Goal: Communication & Community: Answer question/provide support

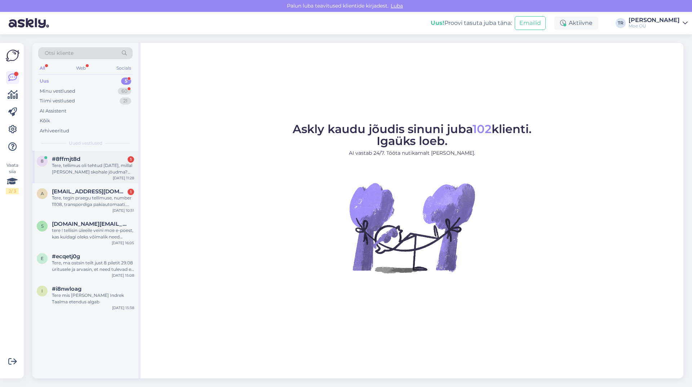
click at [74, 165] on div "Tere, tellimus oli tehtud [DATE], millal [PERSON_NAME] skohale jõudma? Tegin ko…" at bounding box center [93, 168] width 82 height 13
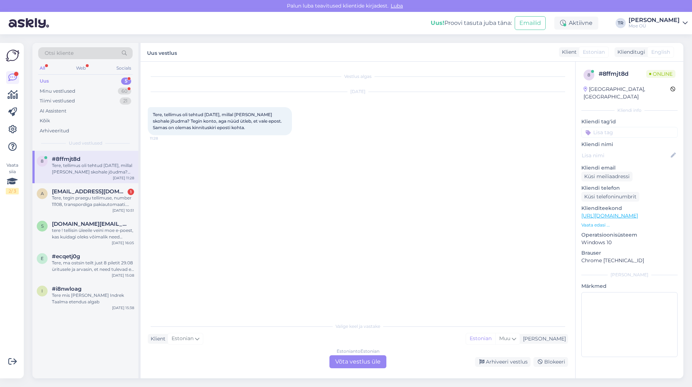
click at [355, 360] on div "Estonian to Estonian Võta vestlus üle" at bounding box center [357, 361] width 57 height 13
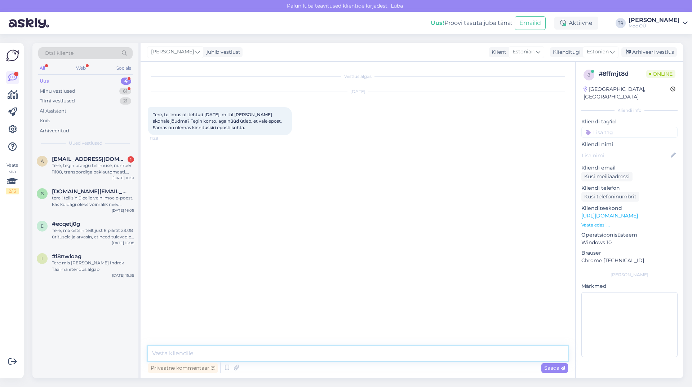
click at [233, 355] on textarea at bounding box center [358, 353] width 420 height 15
drag, startPoint x: 205, startPoint y: 353, endPoint x: 168, endPoint y: 354, distance: 37.1
click at [168, 354] on textarea "Tere, [PERSON_NAME] öelda oma tellimuse numbri" at bounding box center [358, 353] width 420 height 15
click at [278, 351] on textarea "Tere, palun kirjutage oma tellimuse numbri" at bounding box center [358, 353] width 420 height 15
type textarea "Tere, palun kirjutage oma tellimuse number."
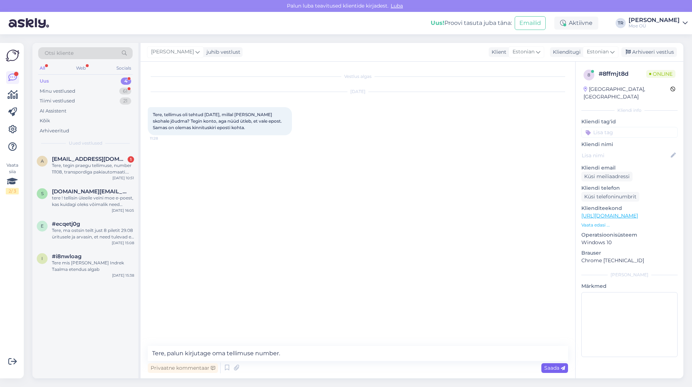
click at [548, 368] on span "Saada" at bounding box center [554, 367] width 21 height 6
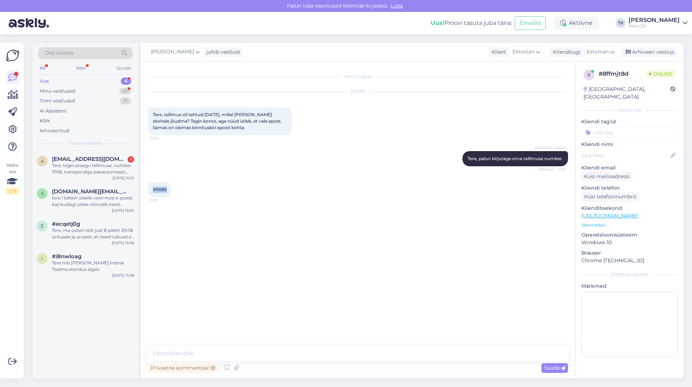
drag, startPoint x: 166, startPoint y: 188, endPoint x: 152, endPoint y: 188, distance: 14.1
click at [152, 188] on div "#11085 11:33" at bounding box center [160, 189] width 24 height 15
copy span "#11085"
click at [193, 354] on textarea at bounding box center [358, 353] width 420 height 15
type textarea "T"
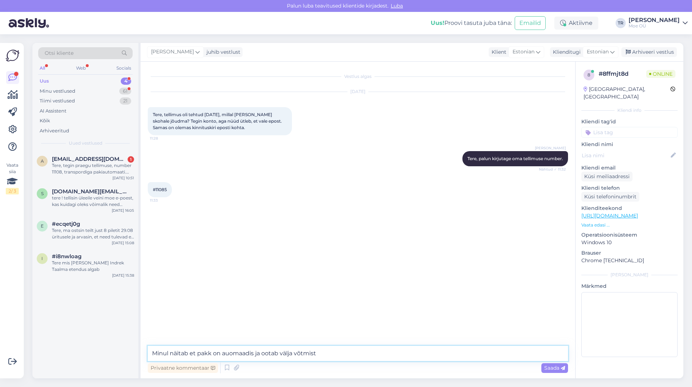
click at [228, 352] on textarea "Minul näitab et pakk on auomaadis ja ootab välja võtmist" at bounding box center [358, 353] width 420 height 15
click at [321, 353] on textarea "Minul näitab et pakk on automaadis ja ootab välja võtmist" at bounding box center [358, 353] width 420 height 15
type textarea "Minul näitab et pakk on automaadis ja ootab välja võtmist."
click at [557, 369] on span "Saada" at bounding box center [554, 367] width 21 height 6
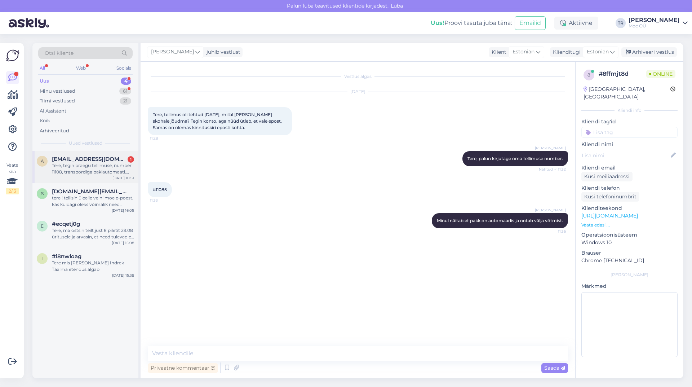
click at [68, 164] on div "Tere, tegin praegu tellimuse, number 11108, transpordiga pakiautomaati. Ammu [D…" at bounding box center [93, 168] width 82 height 13
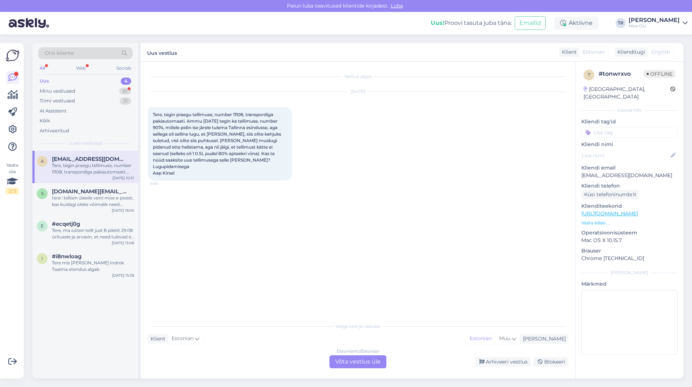
click at [365, 363] on div "Estonian to Estonian Võta vestlus üle" at bounding box center [357, 361] width 57 height 13
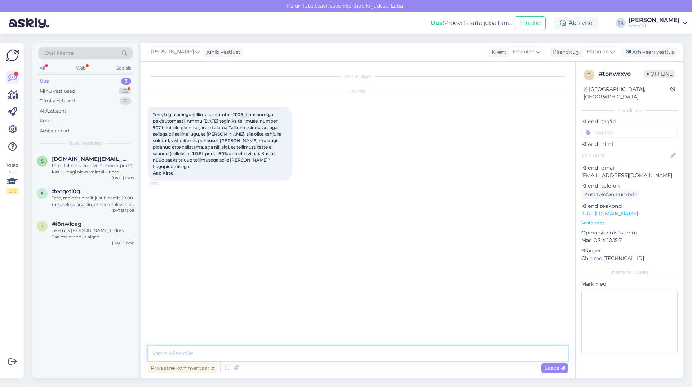
click at [218, 355] on textarea at bounding box center [358, 353] width 420 height 15
type textarea "Tere, On oodanud siin jah juba päris ammu, panen koos tellitud pakiga [PERSON_N…"
click at [553, 369] on span "Saada" at bounding box center [554, 367] width 21 height 6
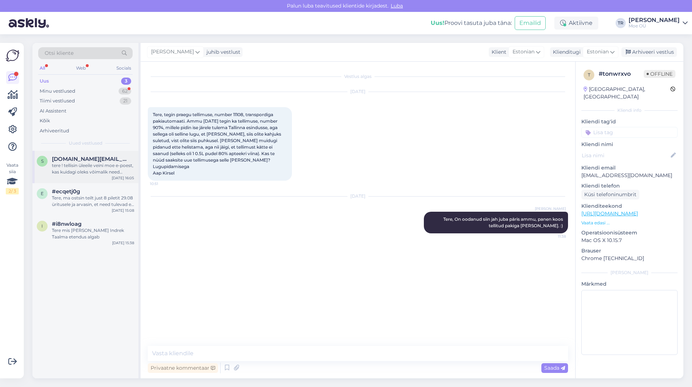
click at [84, 163] on div "tere ! tellisin üleeile veini moe e-poest, kas kuidagi oleks võimalik need [PER…" at bounding box center [93, 168] width 82 height 13
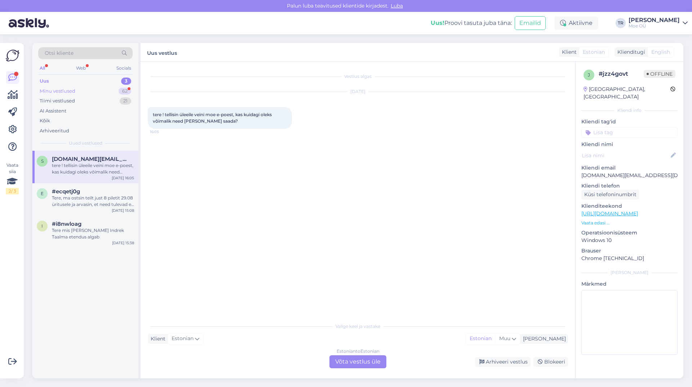
click at [54, 89] on div "Minu vestlused" at bounding box center [58, 91] width 36 height 7
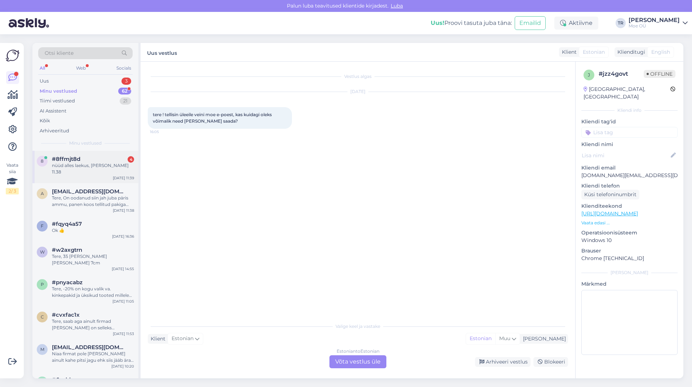
click at [64, 163] on div "nüüd alles laekus, [PERSON_NAME] 11.38" at bounding box center [93, 168] width 82 height 13
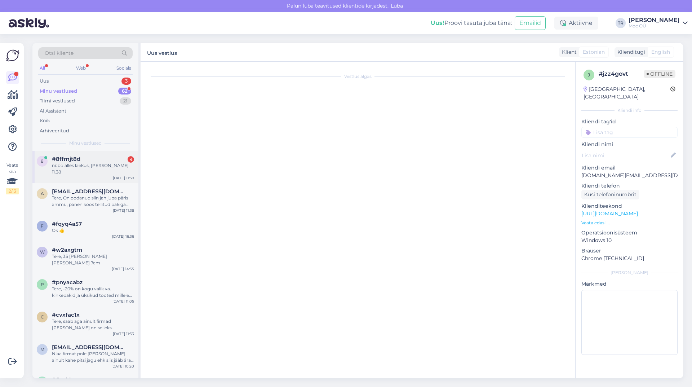
scroll to position [21, 0]
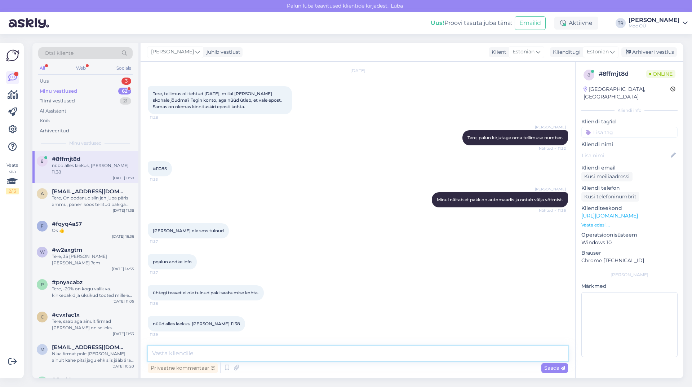
click at [212, 347] on textarea at bounding box center [358, 353] width 420 height 15
click at [304, 353] on textarea "Siis hästi, head nautimist ! See konto mille te tegite oli [PERSON_NAME] proble…" at bounding box center [358, 353] width 420 height 15
click at [369, 352] on textarea "Siis hästi, head nautimist ! See konto mille te tegite on [PERSON_NAME] probleem" at bounding box center [358, 353] width 420 height 15
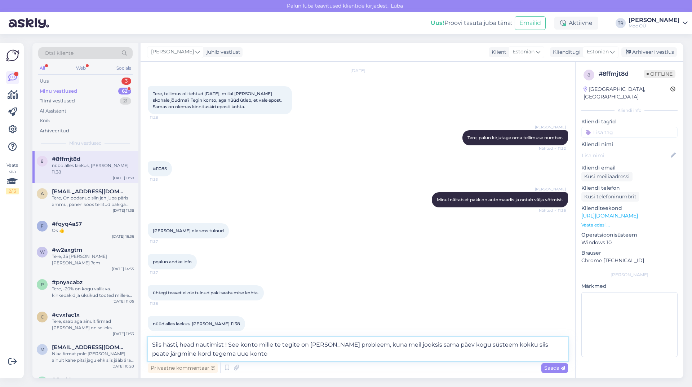
click at [193, 353] on textarea "Siis hästi, head nautimist ! See konto mille te tegite on [PERSON_NAME] problee…" at bounding box center [358, 349] width 420 height 24
click at [276, 352] on textarea "Siis hästi, head nautimist ! See konto mille te tegite on [PERSON_NAME] problee…" at bounding box center [358, 349] width 420 height 24
drag, startPoint x: 335, startPoint y: 344, endPoint x: 321, endPoint y: 344, distance: 13.3
click at [321, 344] on textarea "Siis hästi, head nautimist ! See konto mille te tegite on [PERSON_NAME] problee…" at bounding box center [358, 349] width 420 height 24
click at [352, 343] on textarea "Siis hästi, head nautimist ! See konto mille te tegite on [PERSON_NAME] problee…" at bounding box center [358, 349] width 420 height 24
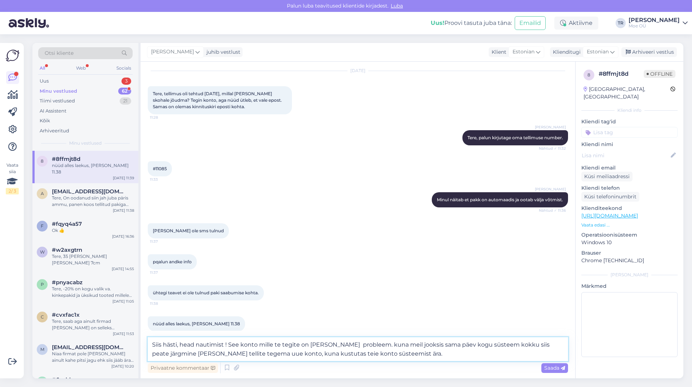
click at [357, 344] on textarea "Siis hästi, head nautimist ! See konto mille te tegite on [PERSON_NAME] problee…" at bounding box center [358, 349] width 420 height 24
type textarea "Siis hästi, head nautimist ! See konto mille te tegite on [PERSON_NAME] problee…"
click at [551, 369] on span "Saada" at bounding box center [554, 367] width 21 height 6
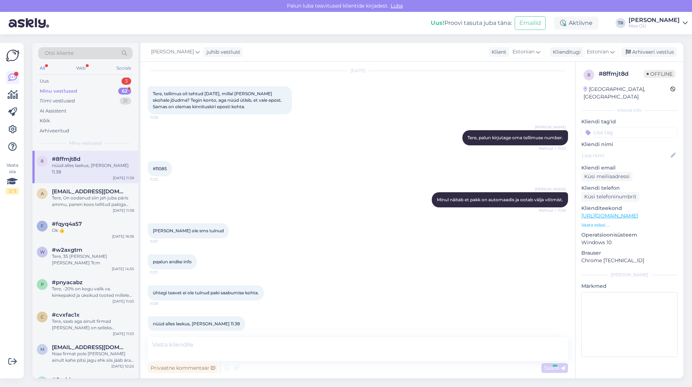
scroll to position [71, 0]
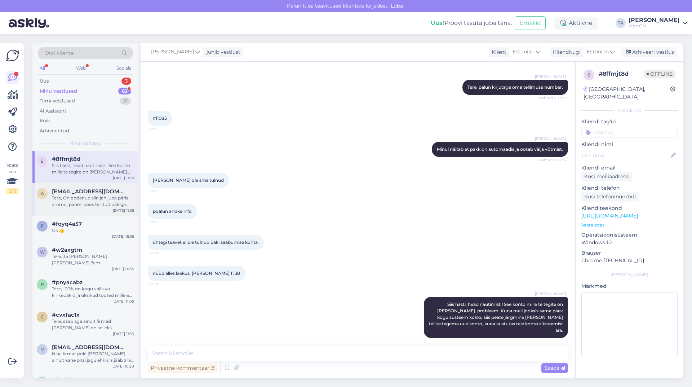
click at [89, 199] on div "Tere, On oodanud siin jah juba päris ammu, panen koos tellitud pakiga [PERSON_N…" at bounding box center [93, 201] width 82 height 13
